Goal: Task Accomplishment & Management: Use online tool/utility

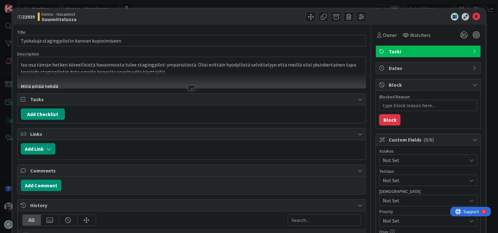
type textarea "x"
click at [190, 86] on div at bounding box center [191, 87] width 7 height 5
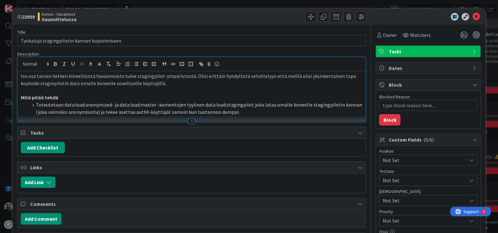
click at [118, 108] on li "Toteutetaan data:load:anonymized- ja data:load:master -komentojen tyylinen data…" at bounding box center [195, 108] width 334 height 14
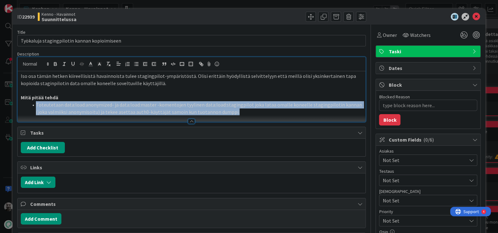
click at [118, 108] on li "Toteutetaan data:load:anonymized- ja data:load:master -komentojen tyylinen data…" at bounding box center [195, 108] width 334 height 14
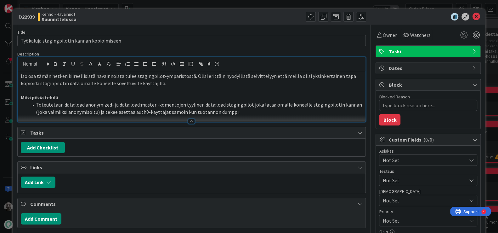
click at [118, 108] on li "Toteutetaan data:load:anonymized- ja data:load:master -komentojen tyylinen data…" at bounding box center [195, 108] width 334 height 14
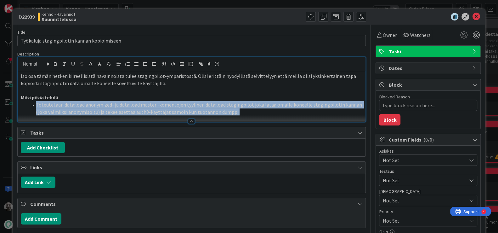
click at [118, 108] on li "Toteutetaan data:load:anonymized- ja data:load:master -komentojen tyylinen data…" at bounding box center [195, 108] width 334 height 14
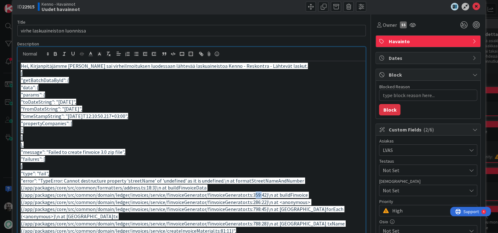
scroll to position [9, 0]
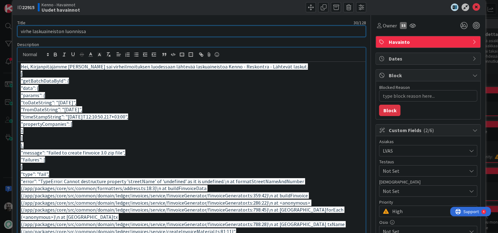
click at [77, 31] on input "virhe laskuaineiston luonnissa" at bounding box center [191, 31] width 349 height 11
click at [387, 25] on span "Owner" at bounding box center [390, 26] width 14 height 8
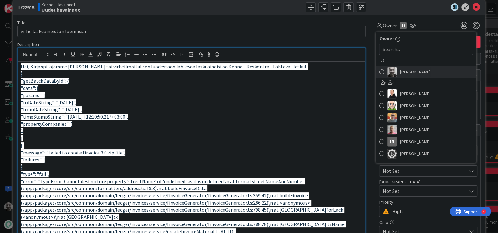
click at [409, 74] on span "Jaakko Hämäläinen" at bounding box center [415, 71] width 31 height 9
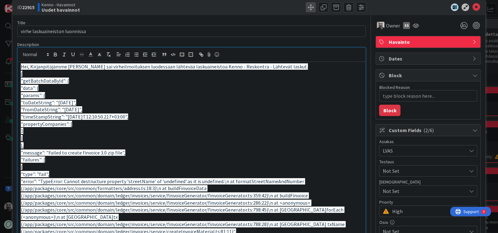
click at [311, 8] on span at bounding box center [311, 7] width 10 height 10
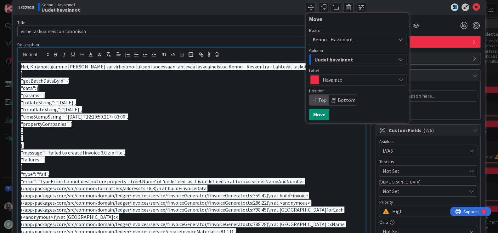
click at [335, 41] on span "Kenno - Havainnot" at bounding box center [332, 39] width 41 height 6
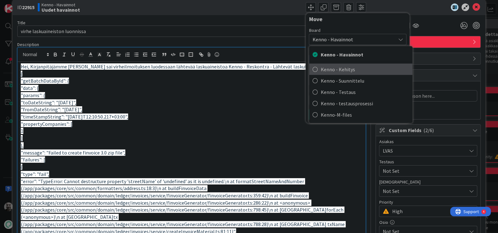
click at [349, 71] on span "Kenno - Kehitys" at bounding box center [365, 69] width 89 height 9
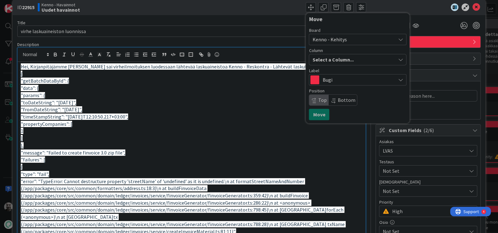
click at [336, 58] on span "Select a Column..." at bounding box center [332, 59] width 41 height 8
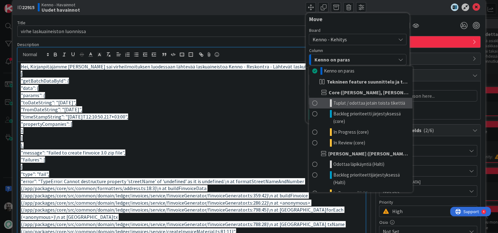
scroll to position [4, 0]
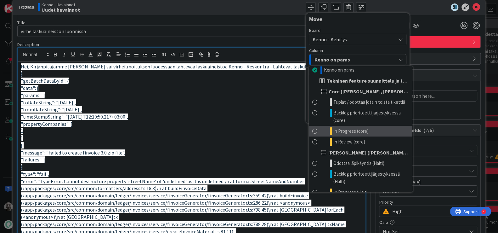
click at [346, 129] on span "In Progress (core)" at bounding box center [350, 131] width 35 height 8
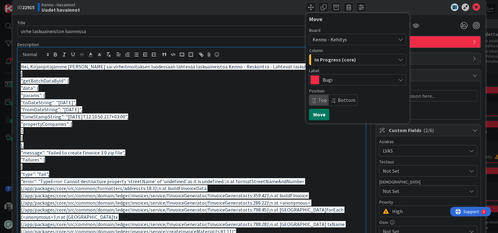
click at [319, 112] on button "Move" at bounding box center [319, 114] width 20 height 11
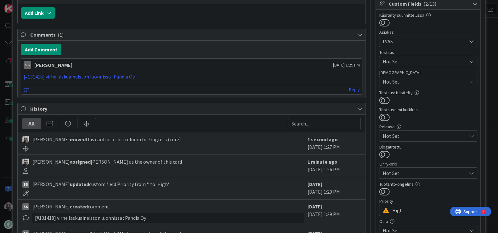
scroll to position [136, 0]
type textarea "x"
